Goal: Book appointment/travel/reservation

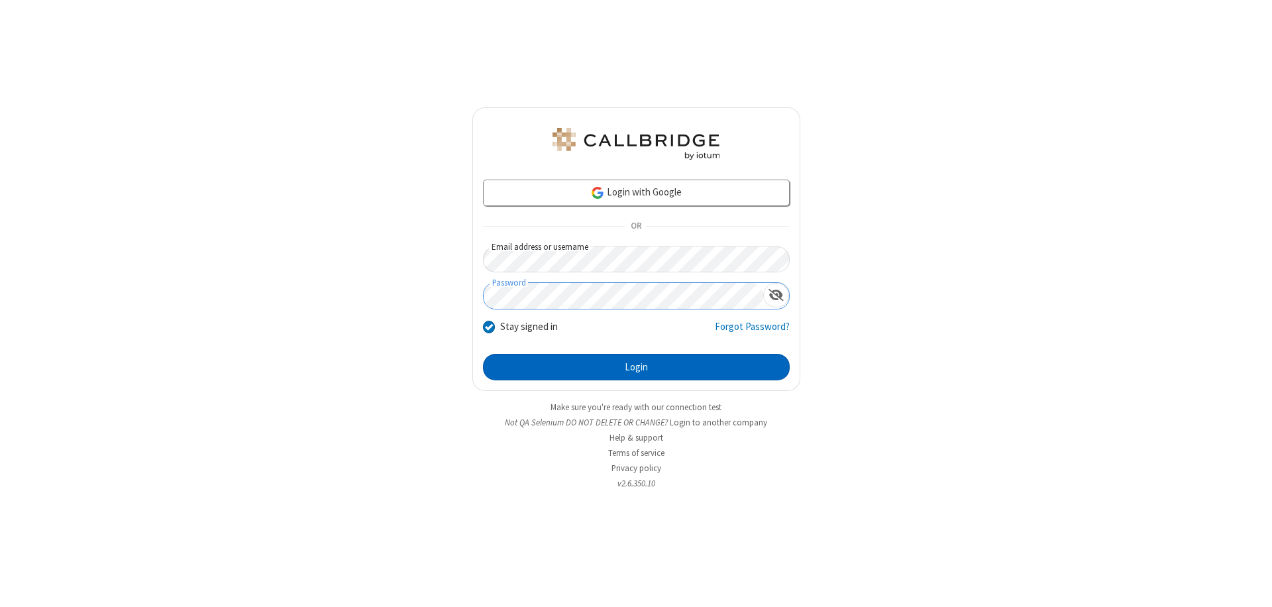
click at [636, 367] on button "Login" at bounding box center [636, 367] width 307 height 26
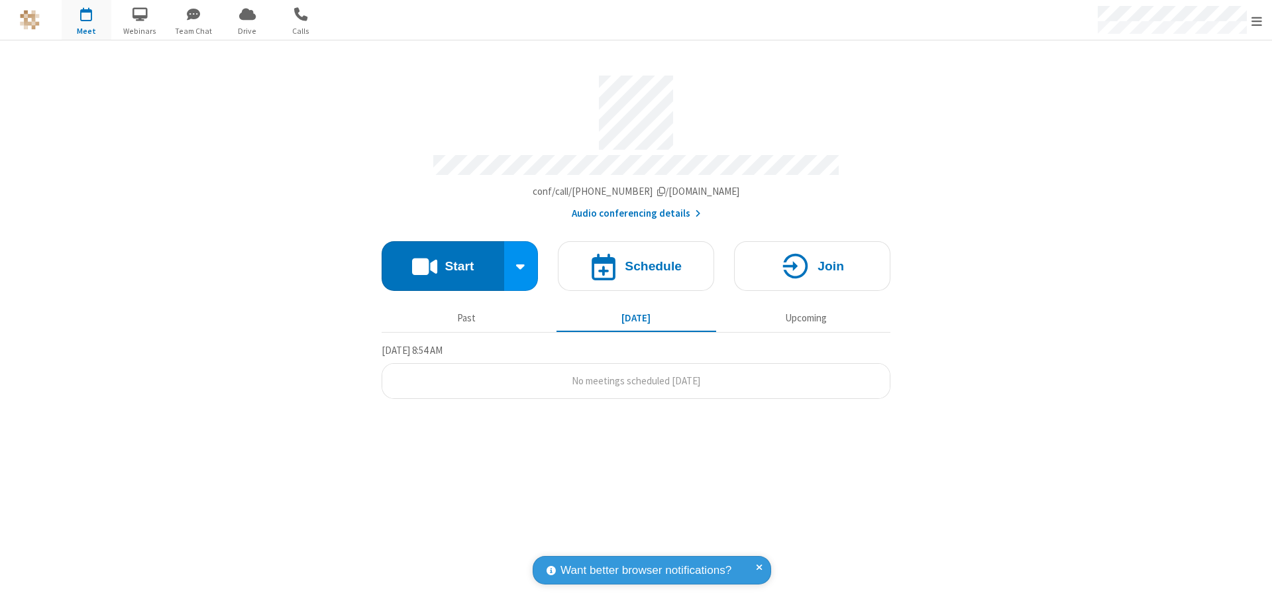
click at [1256, 21] on span "Open menu" at bounding box center [1256, 21] width 11 height 13
click at [86, 20] on span "button" at bounding box center [87, 14] width 50 height 23
click at [636, 260] on h4 "Schedule" at bounding box center [653, 266] width 57 height 13
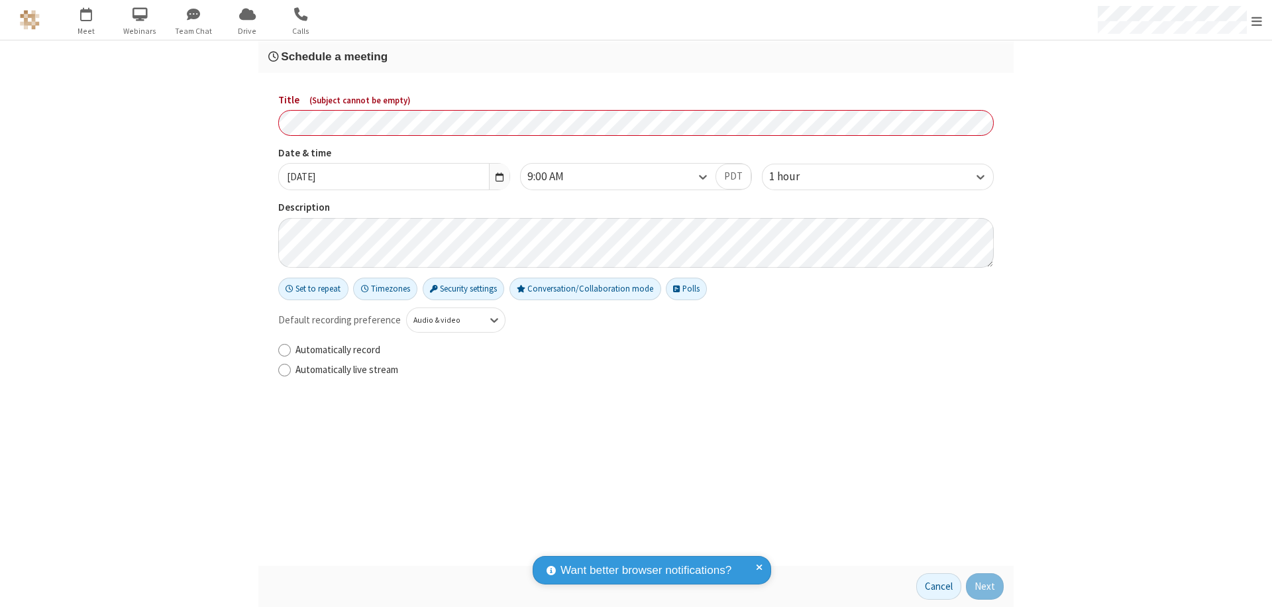
click at [636, 56] on h3 "Schedule a meeting" at bounding box center [635, 56] width 735 height 13
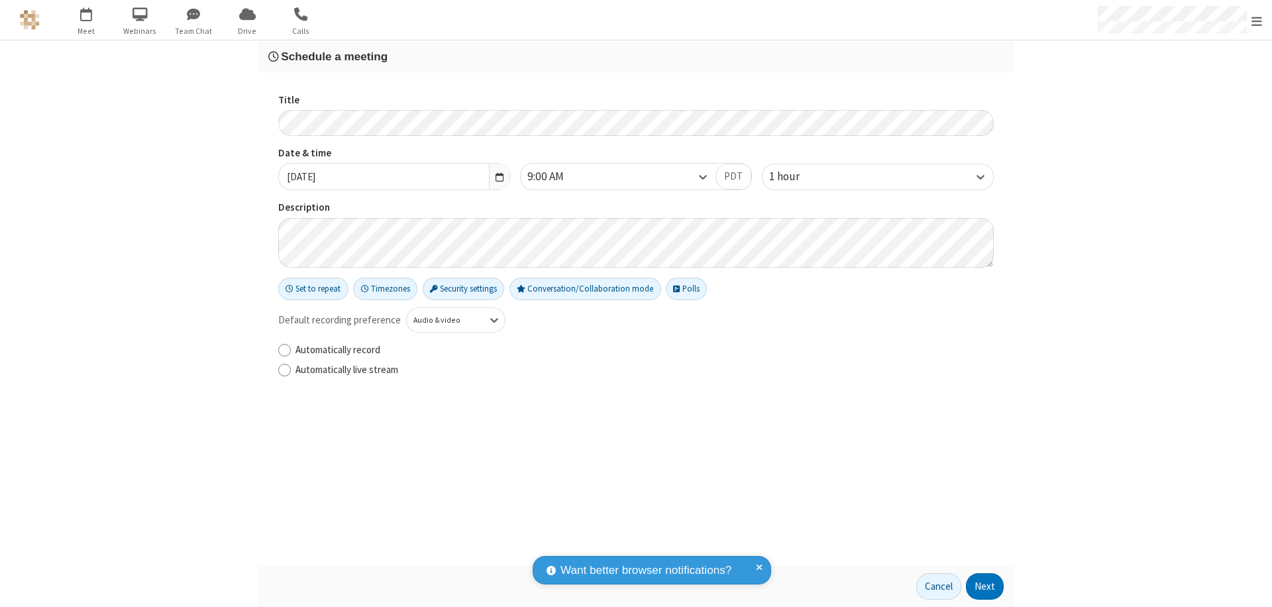
click at [985, 586] on button "Next" at bounding box center [985, 586] width 38 height 26
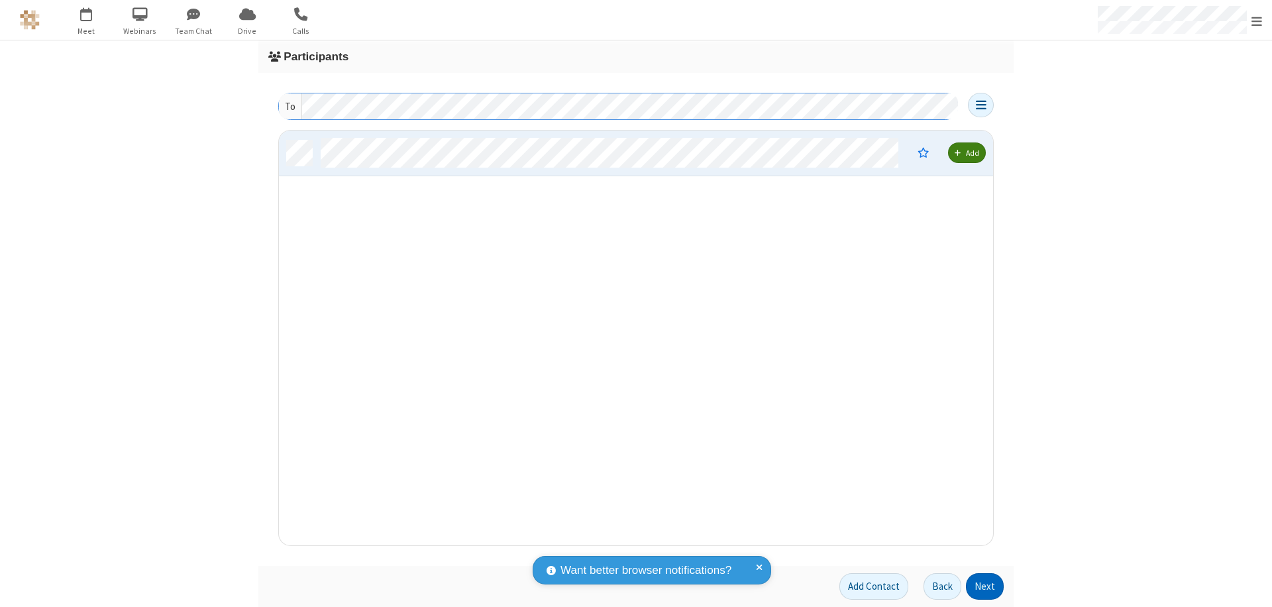
click at [985, 586] on button "Next" at bounding box center [985, 586] width 38 height 26
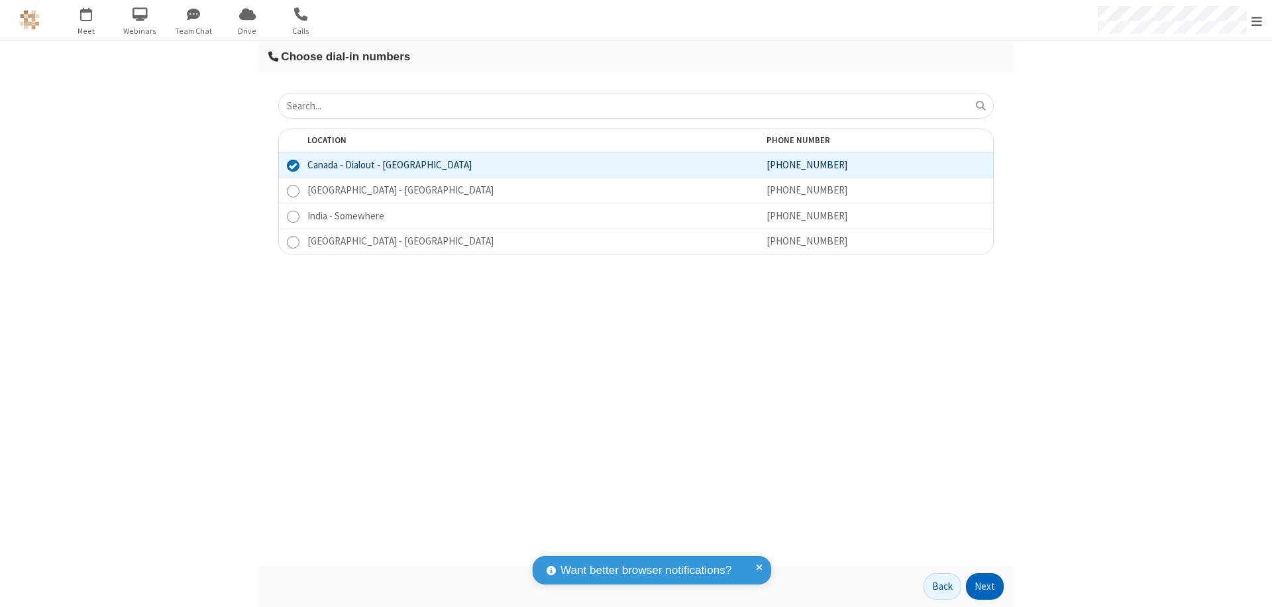
click at [985, 586] on button "Next" at bounding box center [985, 586] width 38 height 26
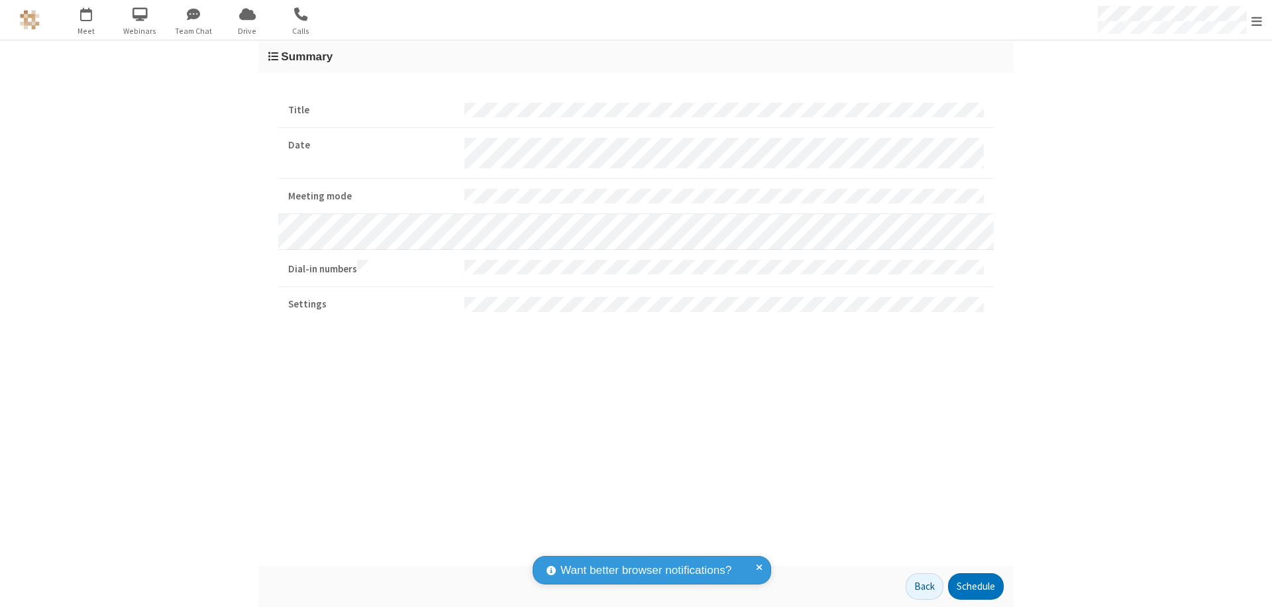
click at [975, 586] on button "Schedule" at bounding box center [976, 586] width 56 height 26
